Goal: Browse casually: Explore the website without a specific task or goal

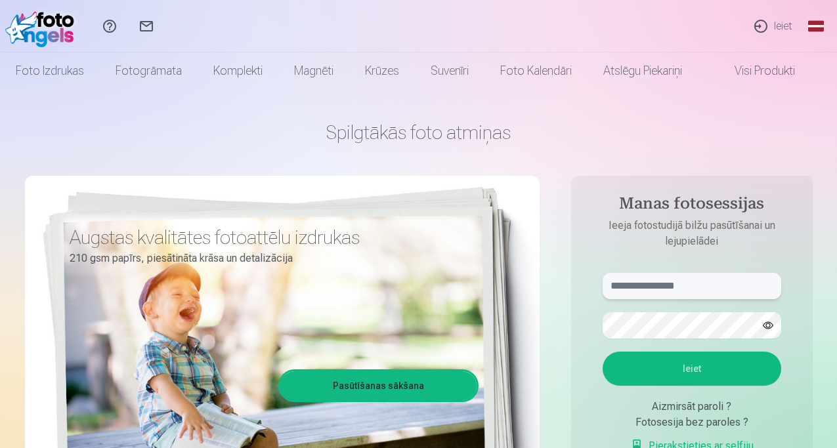
click at [628, 285] on input "text" at bounding box center [691, 286] width 179 height 26
click at [674, 366] on button "Ieiet" at bounding box center [691, 369] width 179 height 34
click at [650, 287] on input "**********" at bounding box center [691, 286] width 179 height 26
click at [685, 386] on button "Ieiet" at bounding box center [691, 369] width 179 height 34
click at [647, 282] on input "**********" at bounding box center [691, 286] width 179 height 26
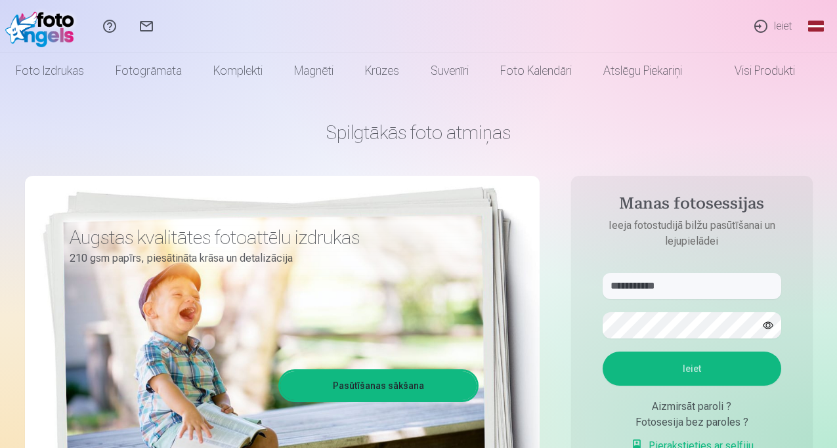
click at [691, 386] on button "Ieiet" at bounding box center [691, 369] width 179 height 34
click at [629, 284] on input "**********" at bounding box center [691, 286] width 179 height 26
click at [681, 386] on button "Ieiet" at bounding box center [691, 369] width 179 height 34
click at [616, 287] on input "**********" at bounding box center [691, 286] width 179 height 26
type input "**********"
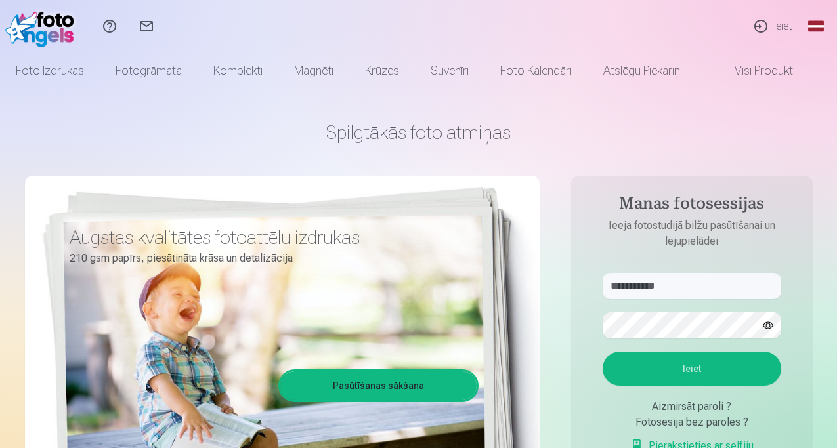
click at [691, 386] on button "Ieiet" at bounding box center [691, 369] width 179 height 34
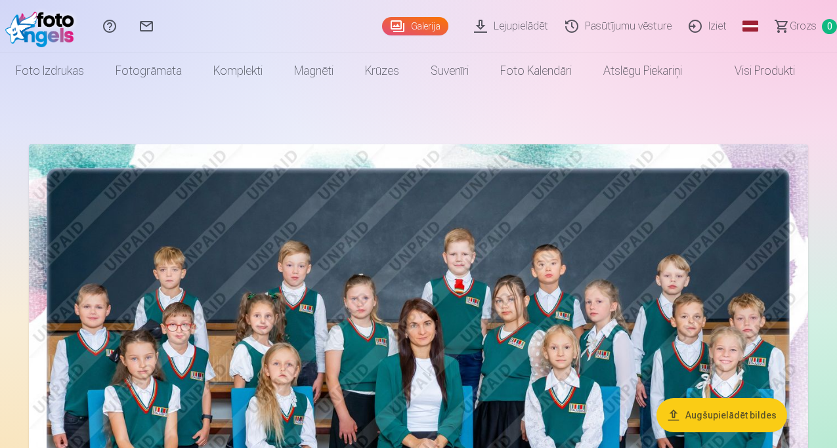
click at [560, 333] on img at bounding box center [418, 404] width 779 height 520
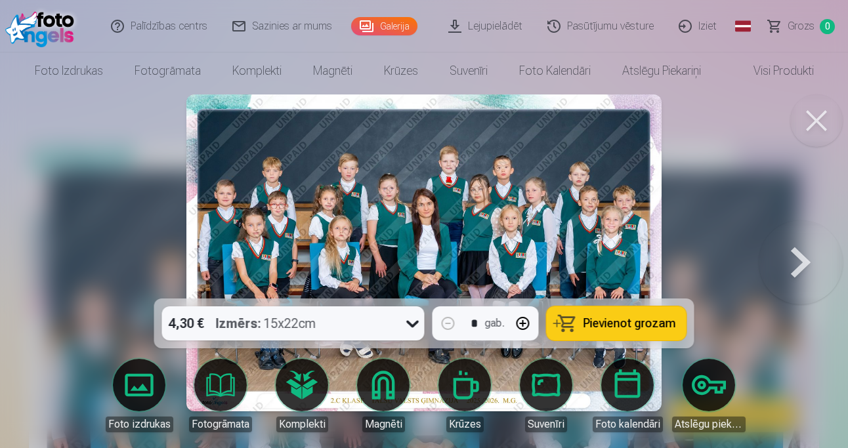
click at [830, 110] on button at bounding box center [816, 121] width 53 height 53
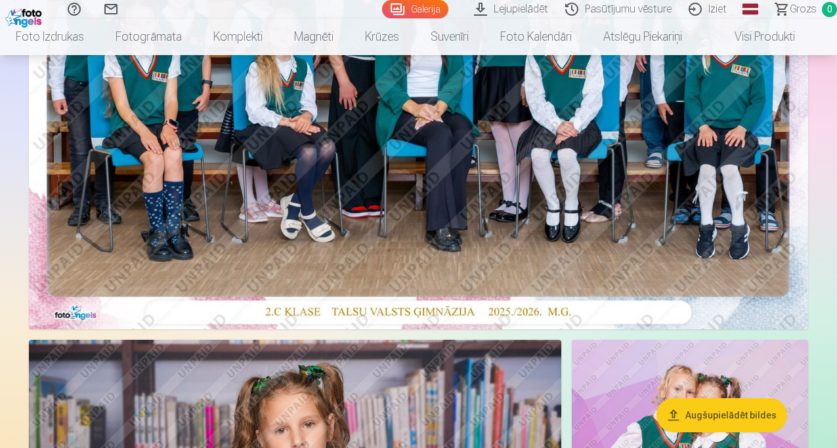
scroll to position [368, 0]
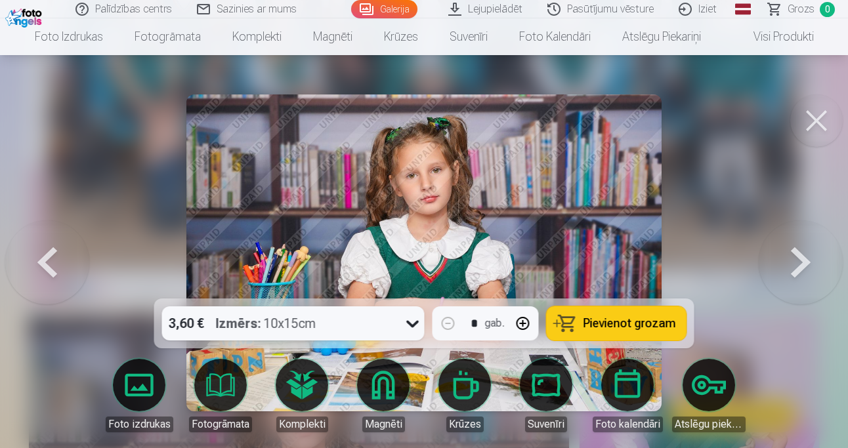
click at [813, 114] on button at bounding box center [816, 121] width 53 height 53
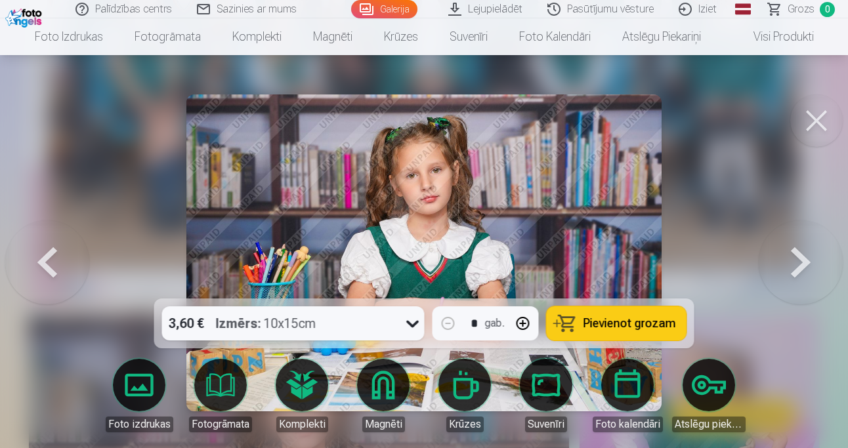
click at [780, 258] on button at bounding box center [801, 253] width 84 height 65
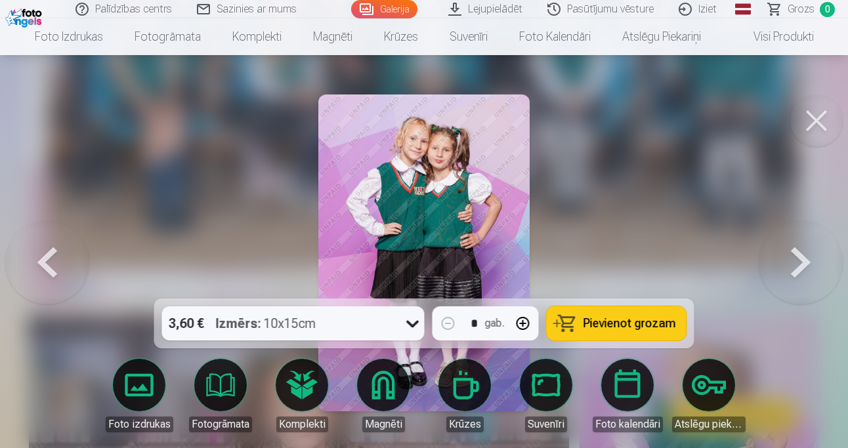
click at [780, 258] on button at bounding box center [801, 253] width 84 height 65
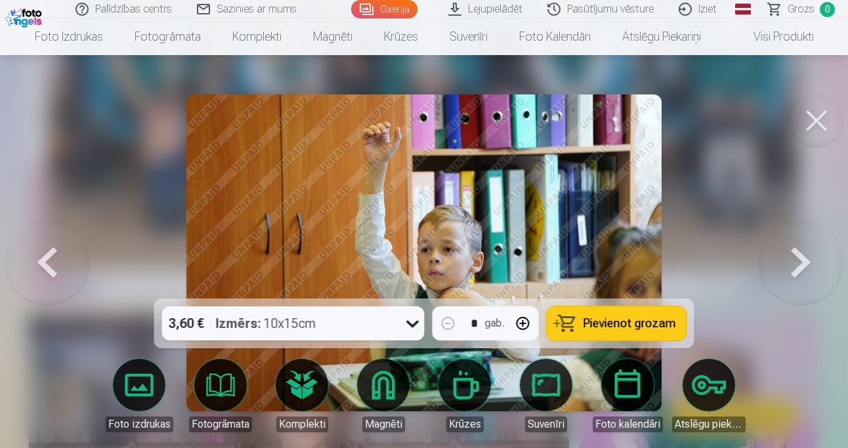
click at [780, 258] on button at bounding box center [801, 253] width 84 height 65
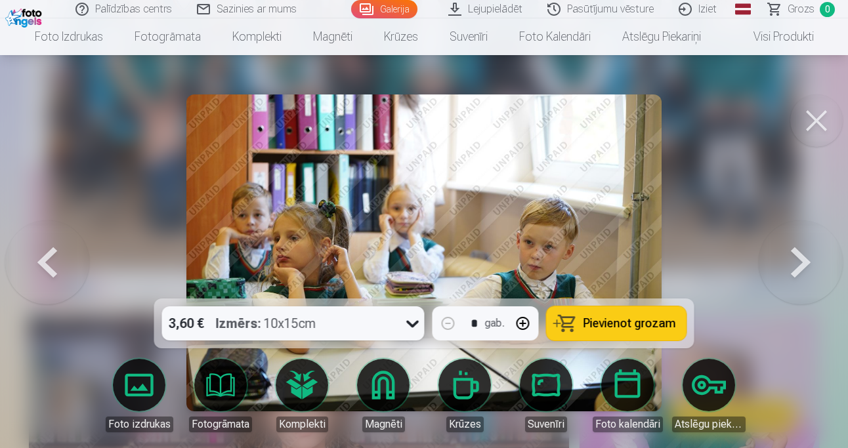
click at [780, 258] on button at bounding box center [801, 253] width 84 height 65
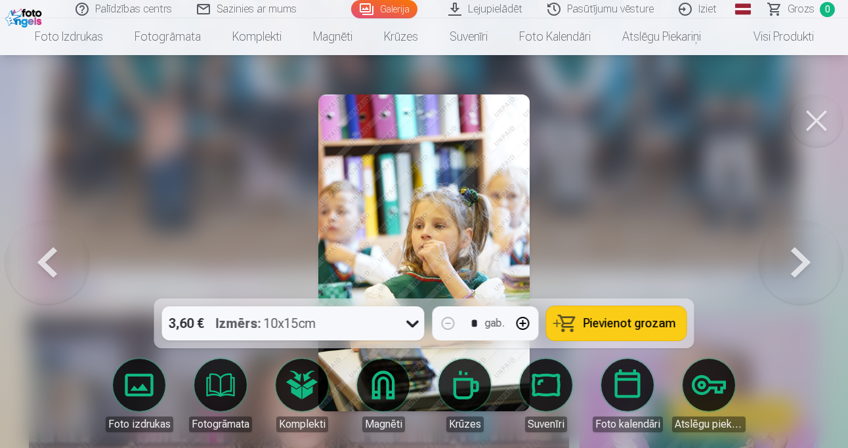
click at [780, 258] on button at bounding box center [801, 253] width 84 height 65
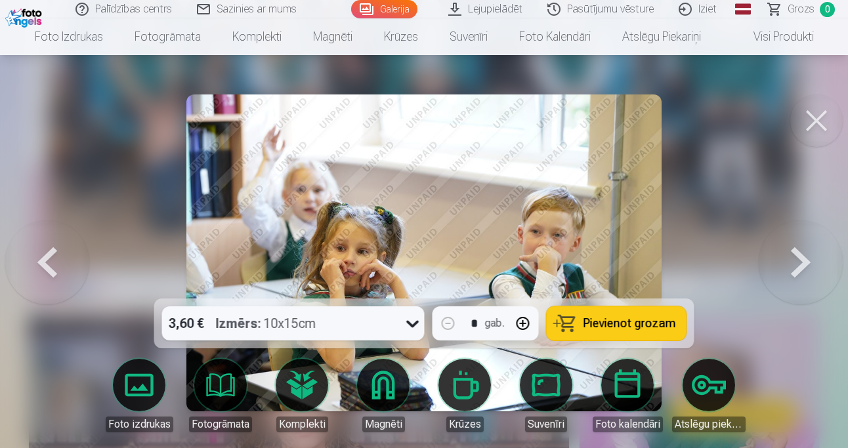
click at [780, 258] on button at bounding box center [801, 253] width 84 height 65
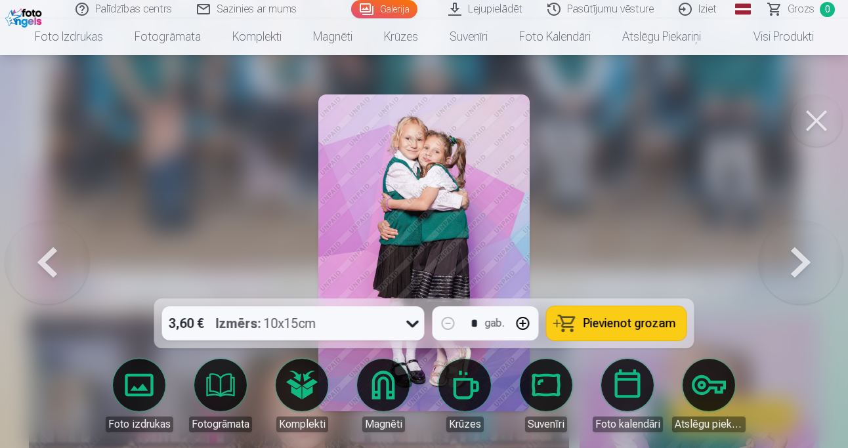
click at [780, 258] on button at bounding box center [801, 253] width 84 height 65
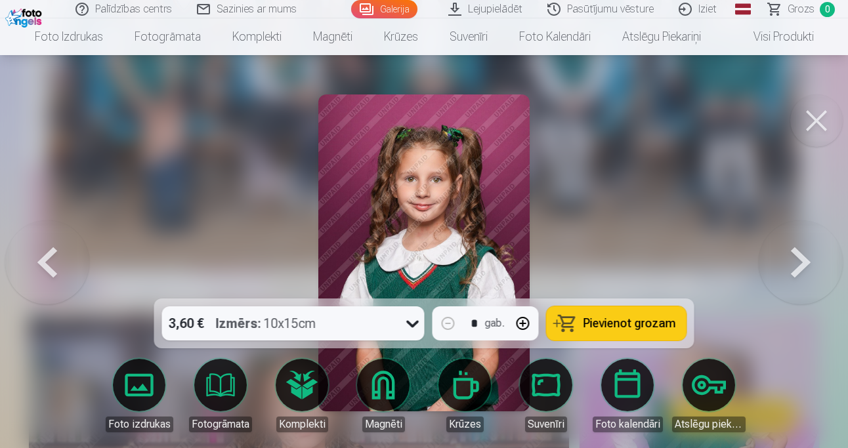
click at [67, 272] on button at bounding box center [47, 253] width 84 height 65
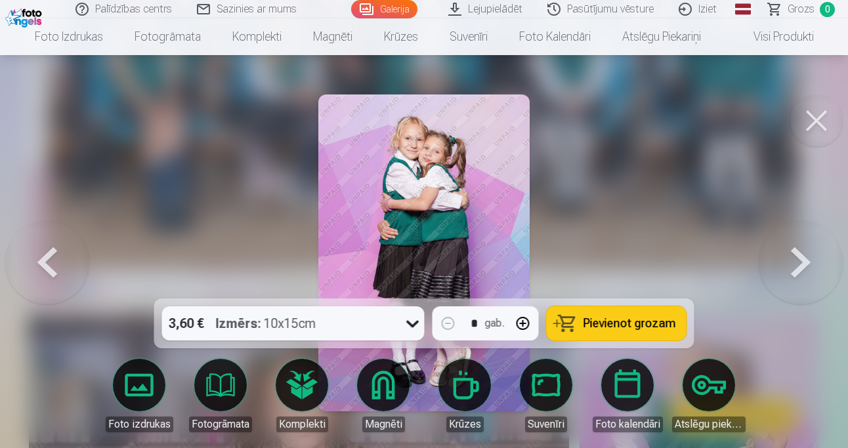
click at [823, 261] on button at bounding box center [801, 253] width 84 height 65
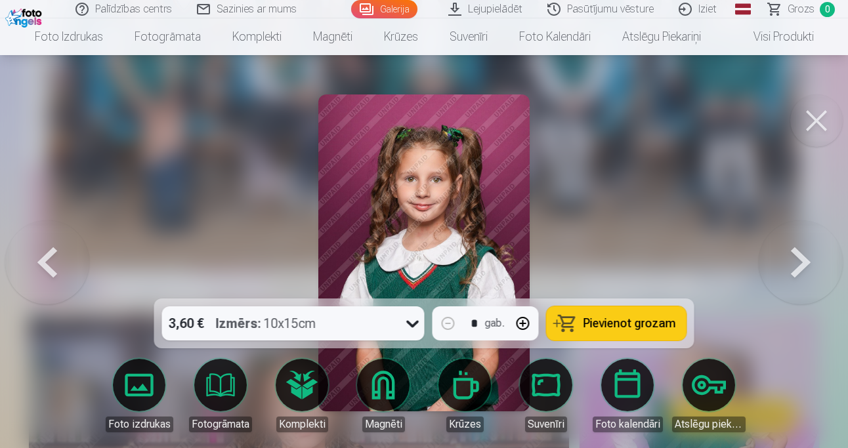
click at [823, 261] on button at bounding box center [801, 253] width 84 height 65
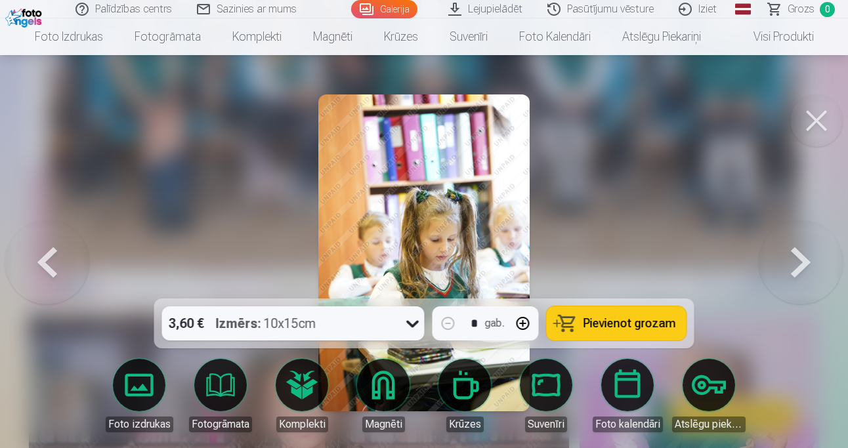
click at [782, 255] on button at bounding box center [801, 253] width 84 height 65
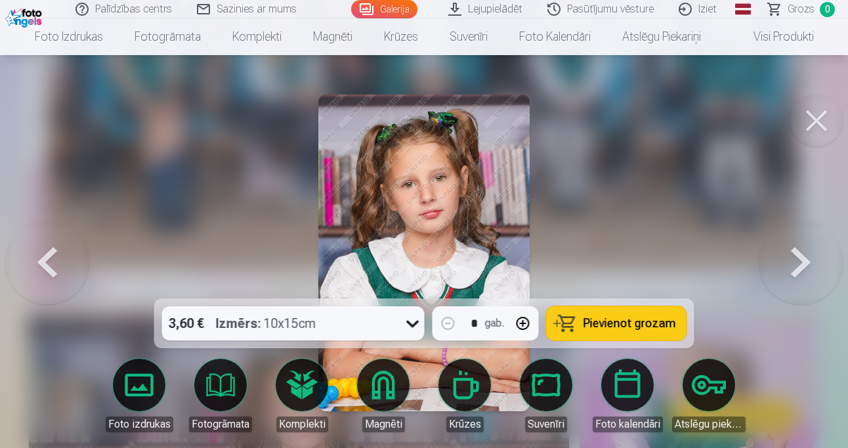
click at [782, 255] on button at bounding box center [801, 253] width 84 height 65
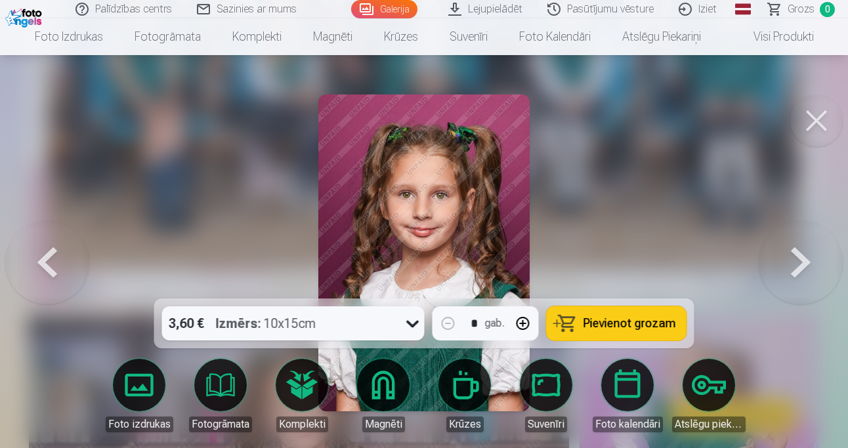
click at [782, 255] on button at bounding box center [801, 253] width 84 height 65
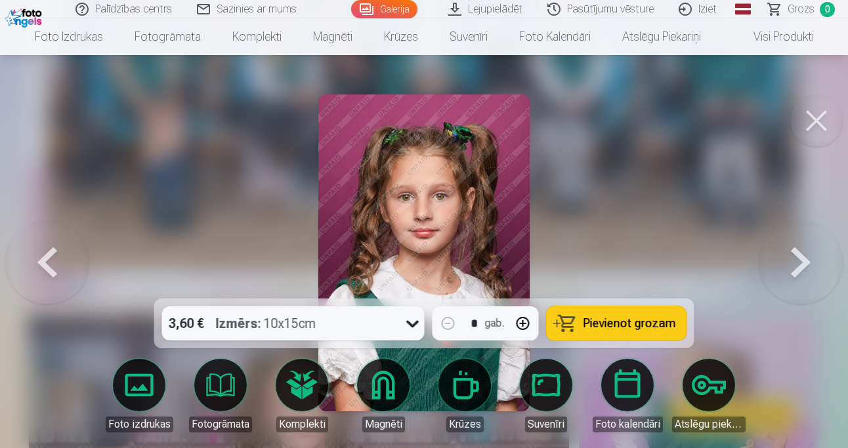
click at [782, 255] on button at bounding box center [801, 253] width 84 height 65
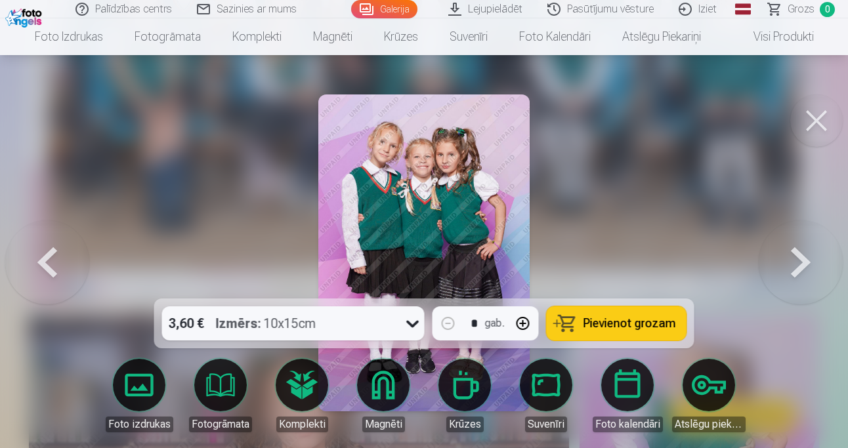
click at [818, 265] on button at bounding box center [801, 253] width 84 height 65
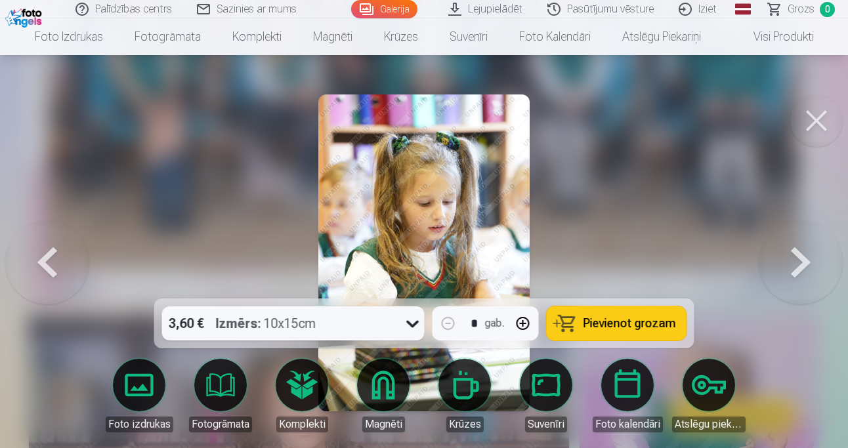
click at [818, 265] on button at bounding box center [801, 253] width 84 height 65
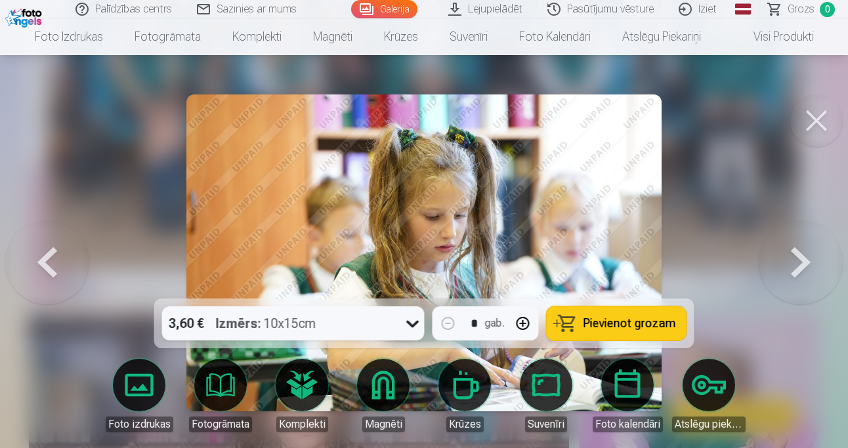
click at [818, 265] on button at bounding box center [801, 253] width 84 height 65
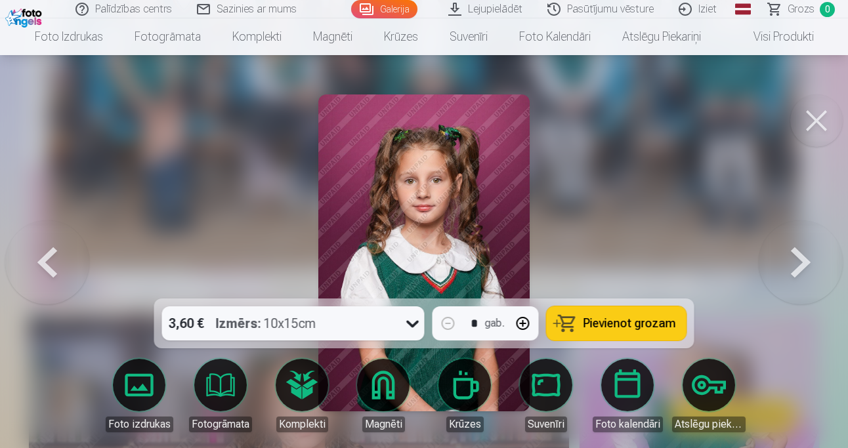
click at [818, 265] on button at bounding box center [801, 253] width 84 height 65
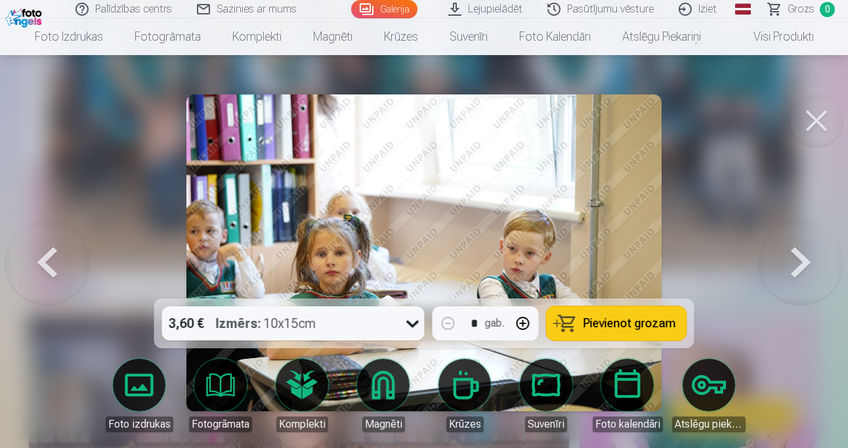
click at [818, 265] on button at bounding box center [801, 253] width 84 height 65
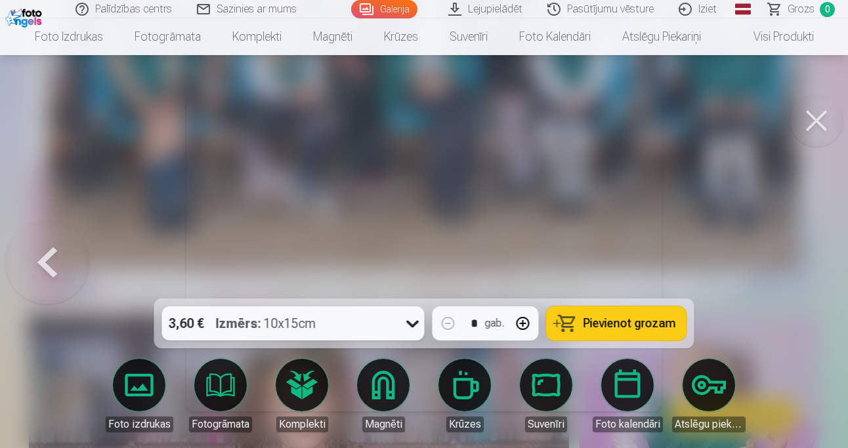
click at [818, 265] on div at bounding box center [424, 224] width 848 height 448
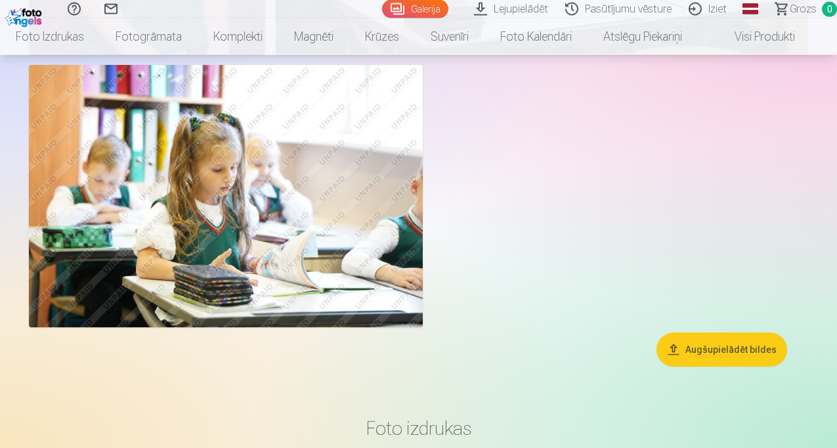
scroll to position [3079, 0]
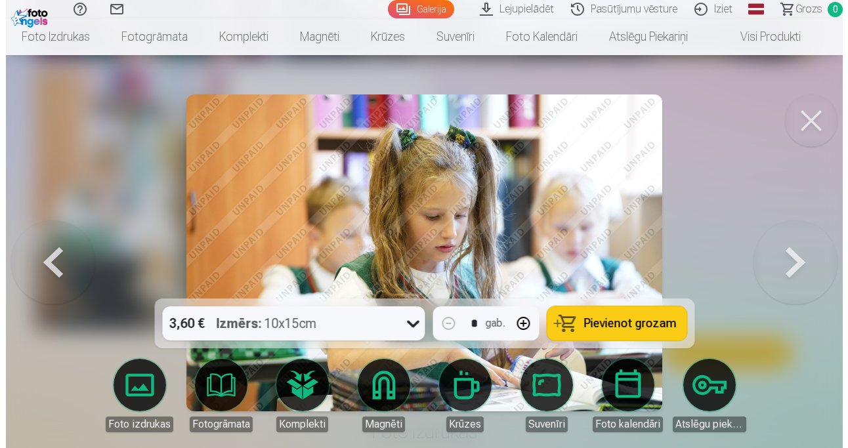
scroll to position [3120, 0]
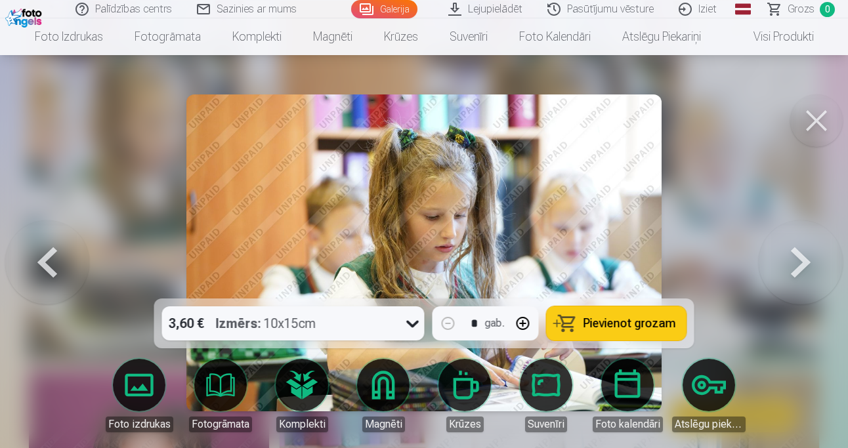
click at [809, 128] on button at bounding box center [816, 121] width 53 height 53
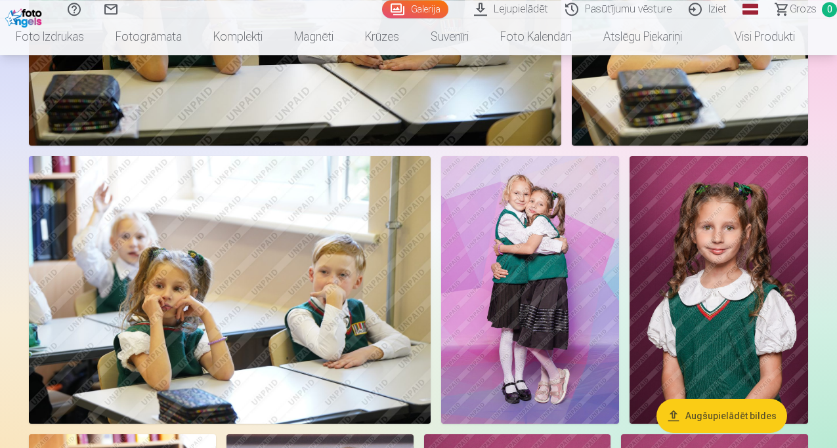
scroll to position [1852, 0]
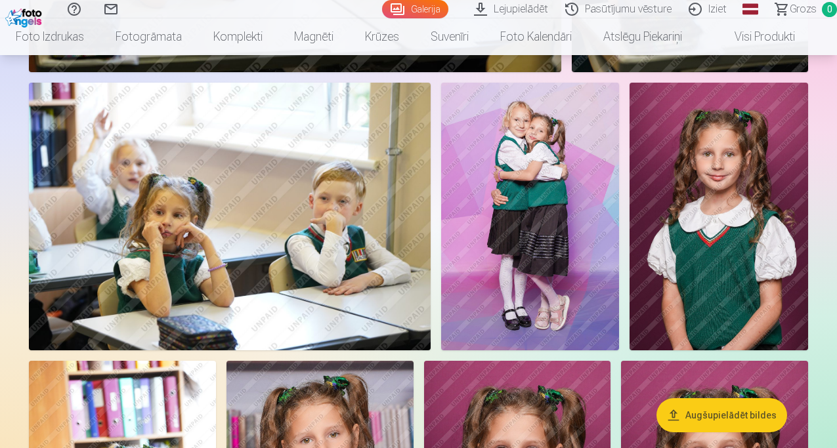
click at [423, 245] on img at bounding box center [230, 217] width 402 height 268
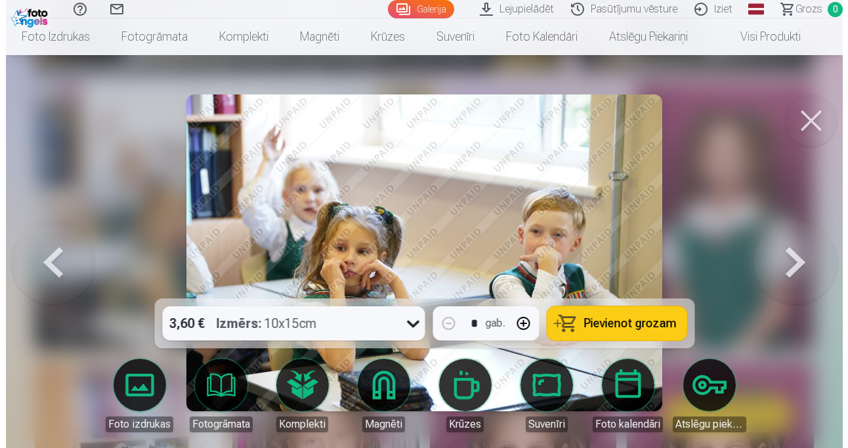
scroll to position [1872, 0]
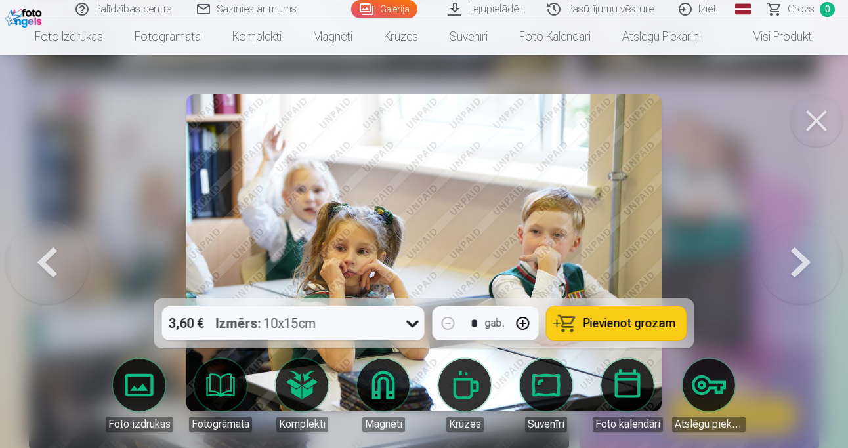
click at [805, 118] on button at bounding box center [816, 121] width 53 height 53
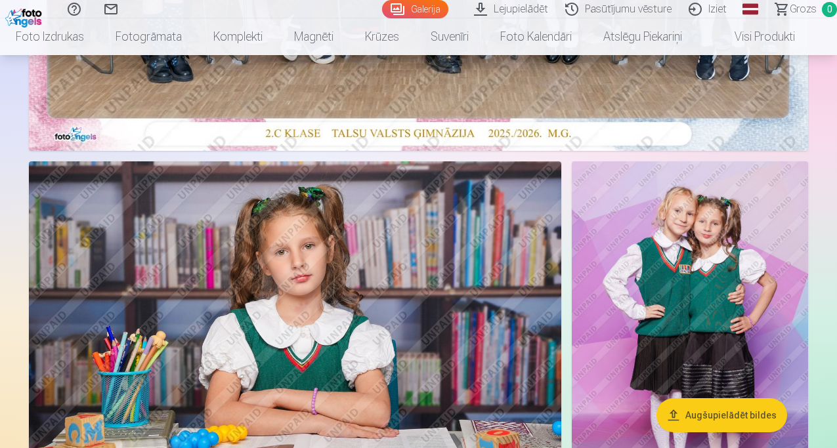
scroll to position [547, 0]
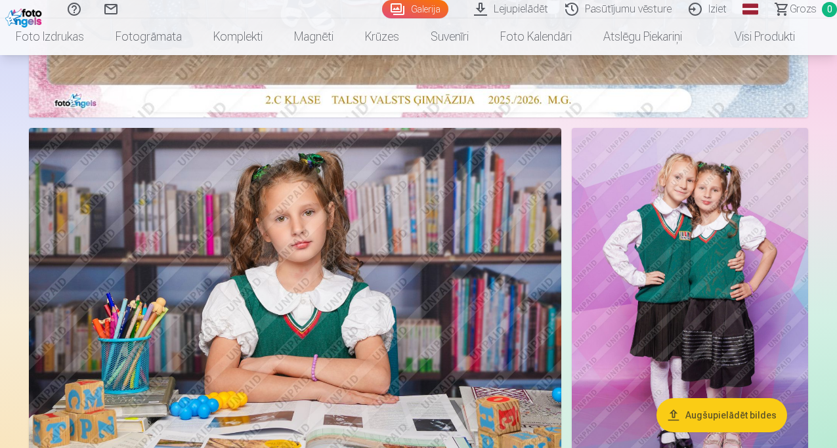
click at [397, 305] on img at bounding box center [295, 305] width 532 height 354
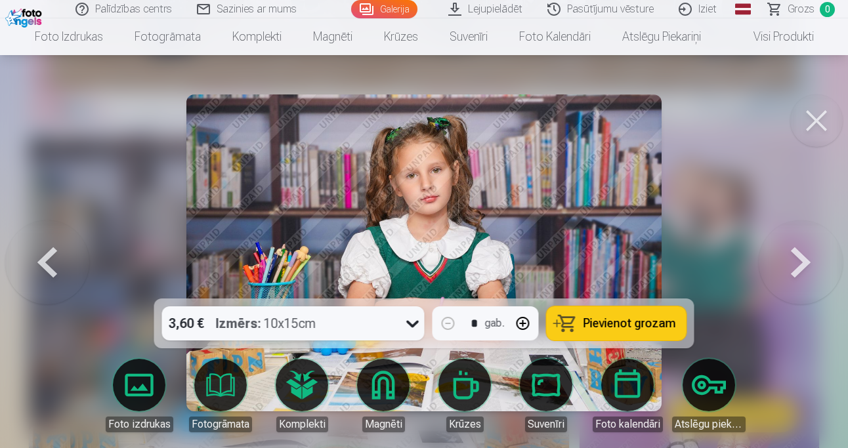
click at [831, 123] on button at bounding box center [816, 121] width 53 height 53
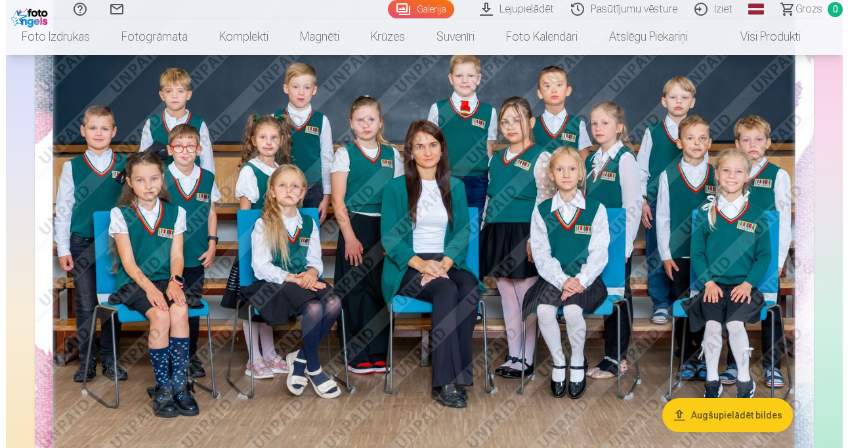
scroll to position [145, 0]
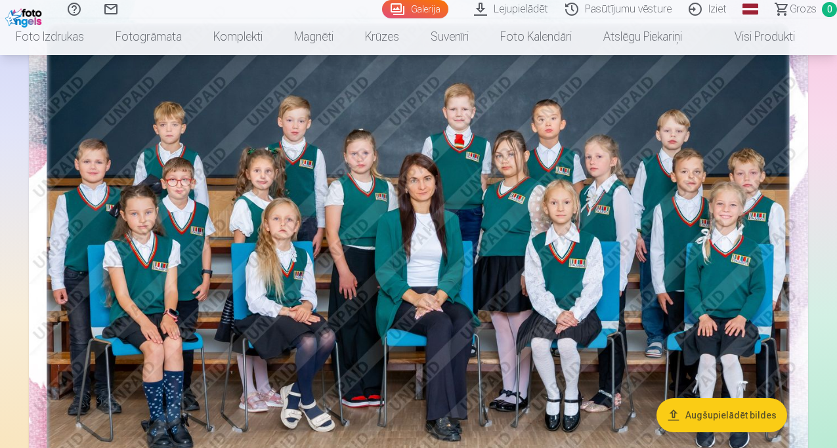
click at [251, 192] on img at bounding box center [418, 259] width 779 height 520
